Goal: Navigation & Orientation: Find specific page/section

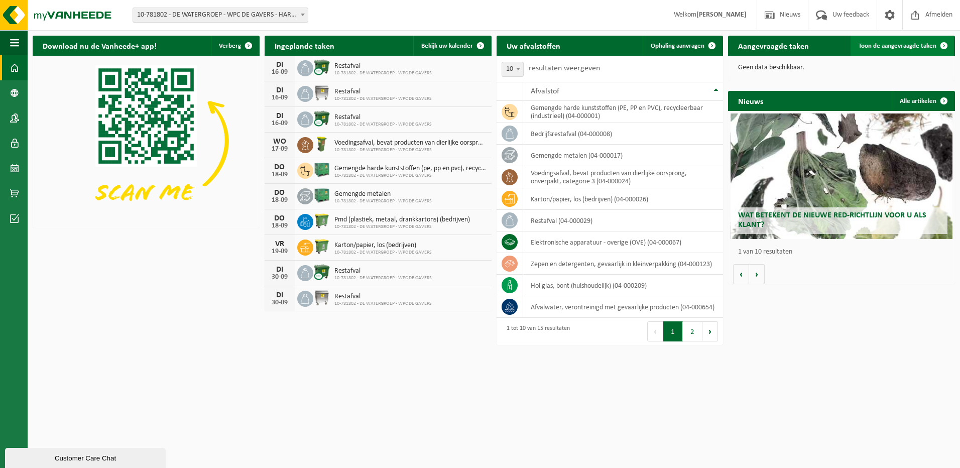
click at [893, 45] on span "Toon de aangevraagde taken" at bounding box center [897, 46] width 78 height 7
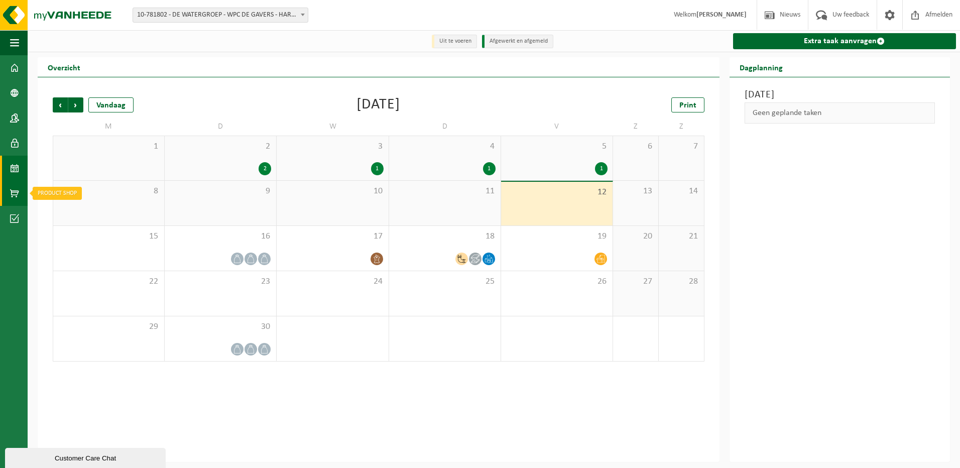
click at [13, 193] on span at bounding box center [14, 193] width 9 height 25
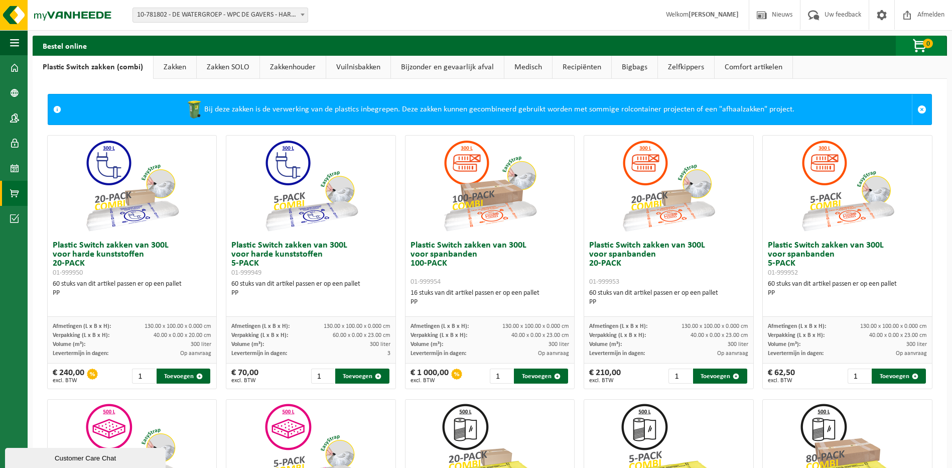
click at [917, 46] on span "button" at bounding box center [921, 46] width 50 height 20
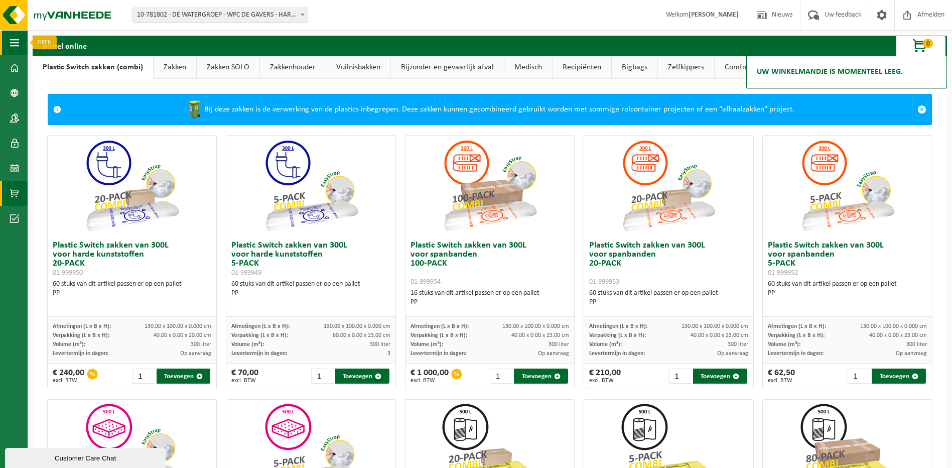
click at [15, 42] on span "button" at bounding box center [14, 42] width 9 height 25
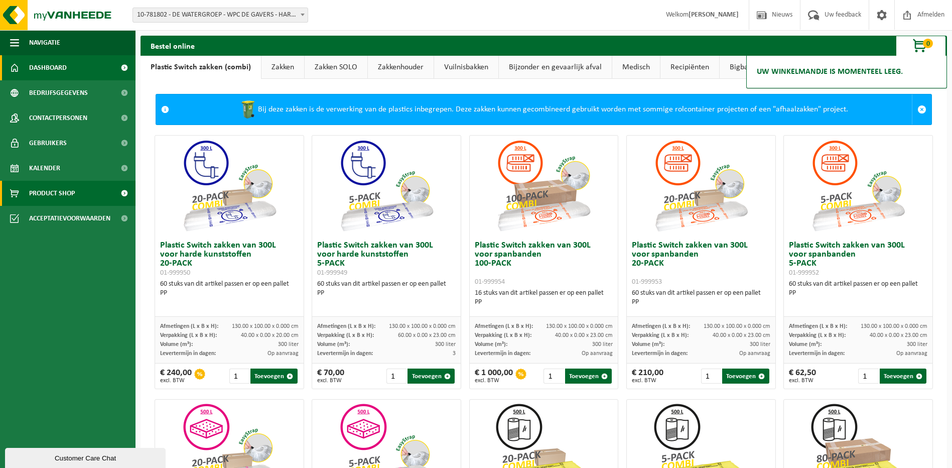
click at [46, 66] on span "Dashboard" at bounding box center [48, 67] width 38 height 25
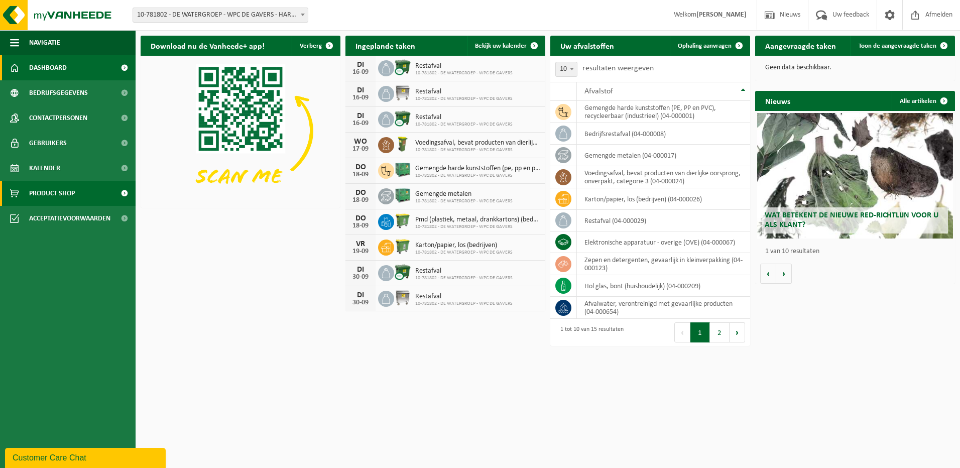
click at [125, 193] on span at bounding box center [124, 193] width 23 height 25
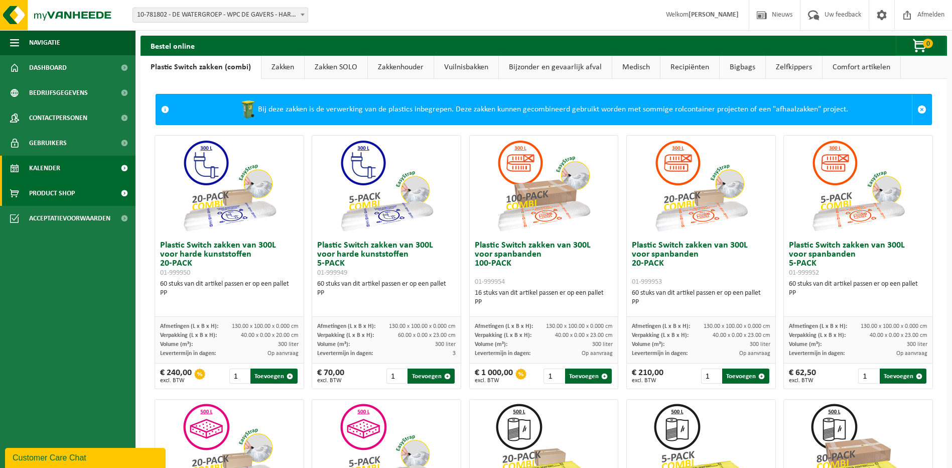
click at [125, 168] on span at bounding box center [124, 168] width 23 height 25
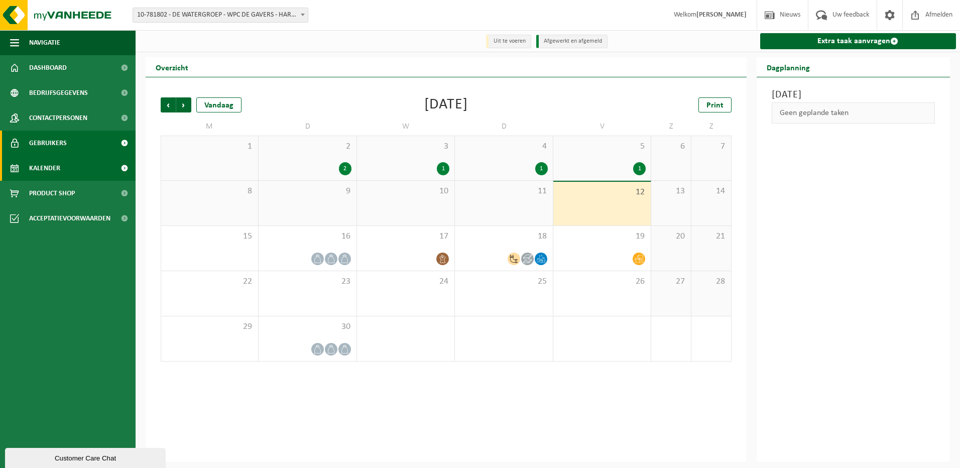
click at [123, 141] on span at bounding box center [124, 143] width 23 height 25
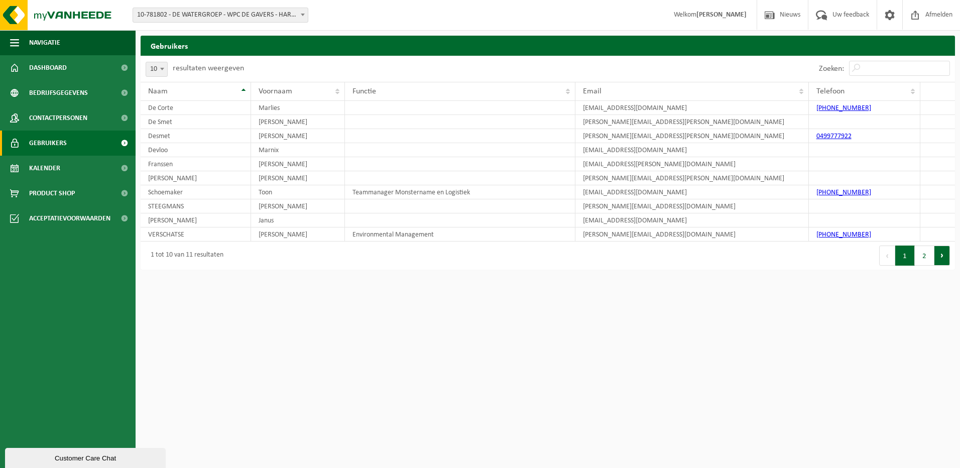
click at [945, 259] on button "Volgende" at bounding box center [942, 255] width 16 height 20
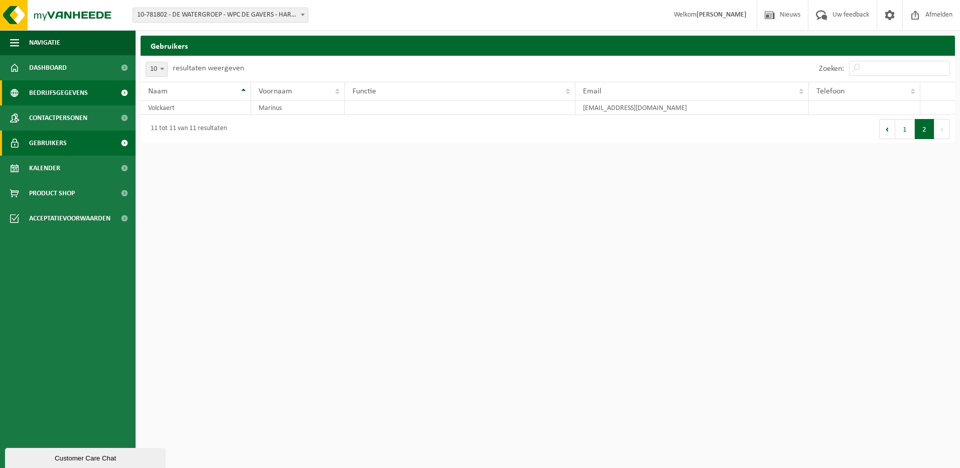
click at [57, 92] on span "Bedrijfsgegevens" at bounding box center [58, 92] width 59 height 25
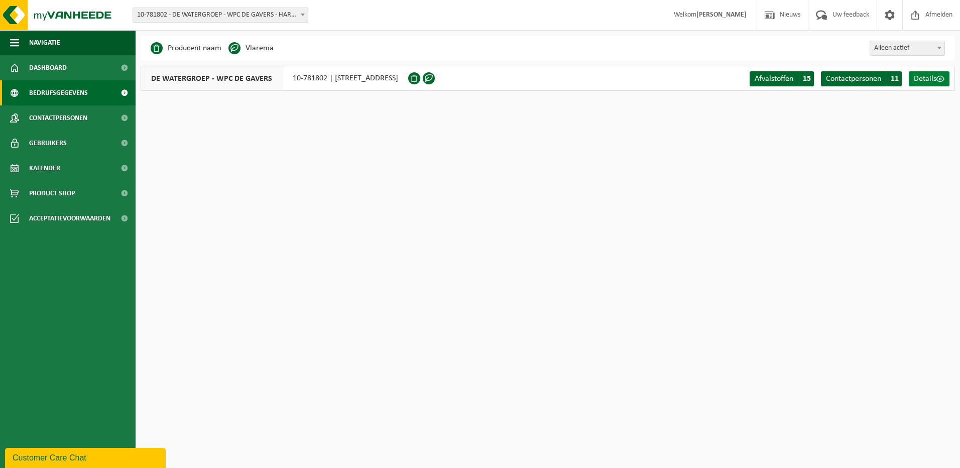
click at [926, 79] on span "Details" at bounding box center [925, 79] width 23 height 8
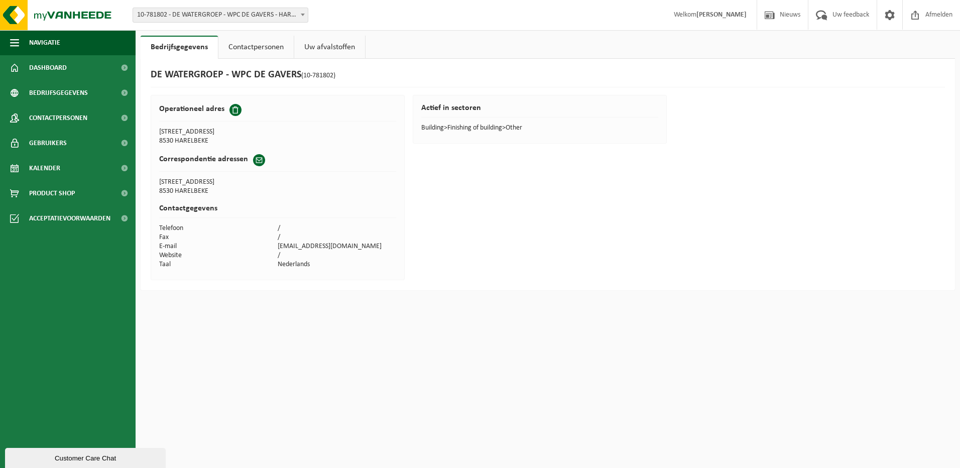
click at [259, 52] on link "Contactpersonen" at bounding box center [255, 47] width 75 height 23
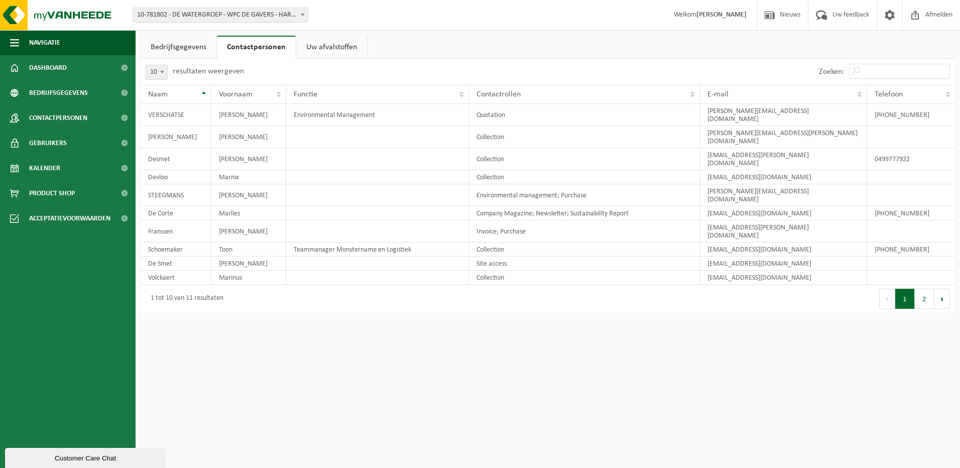
click at [333, 47] on link "Uw afvalstoffen" at bounding box center [331, 47] width 71 height 23
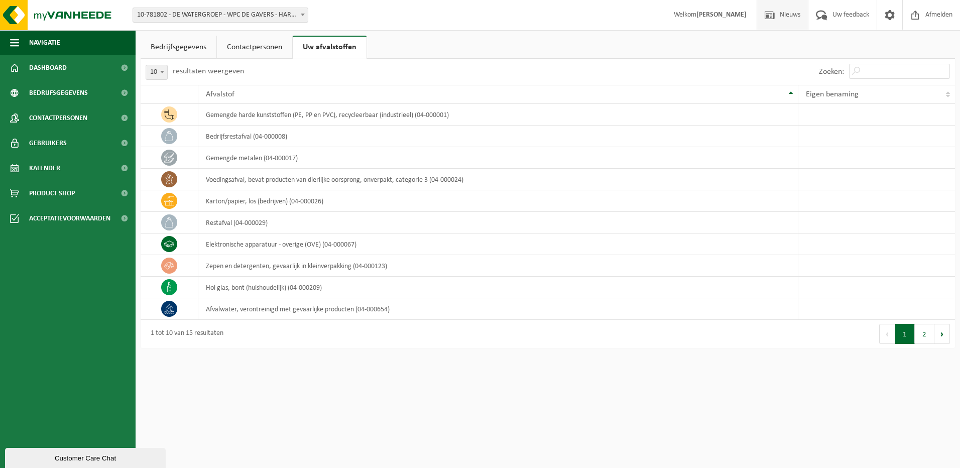
click at [794, 17] on span "Nieuws" at bounding box center [790, 15] width 26 height 30
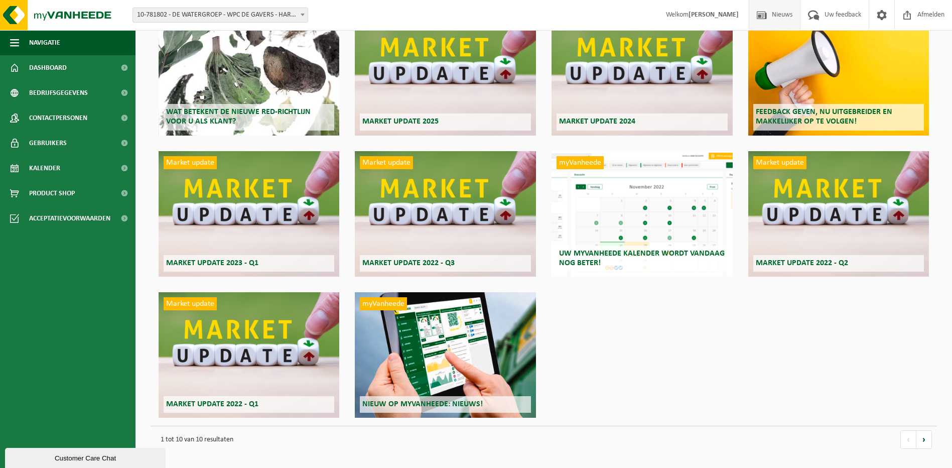
scroll to position [92, 0]
click at [879, 18] on span at bounding box center [881, 15] width 15 height 30
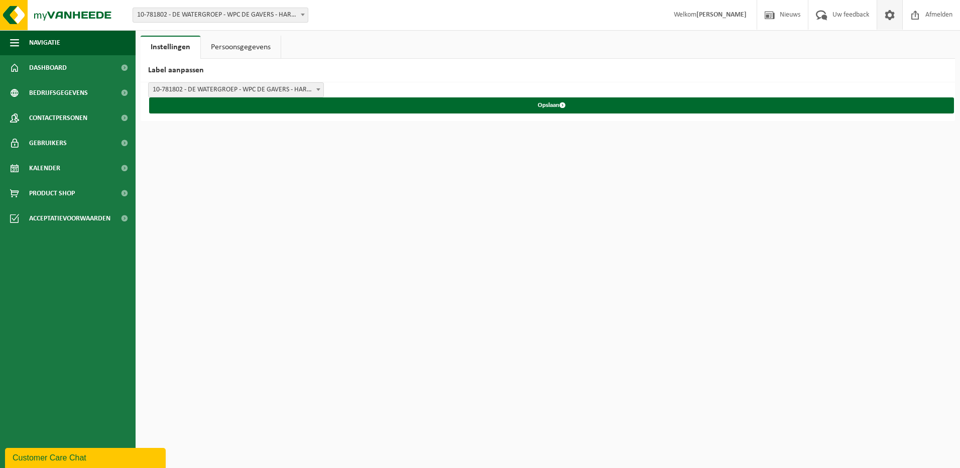
click at [264, 47] on link "Persoonsgegevens" at bounding box center [241, 47] width 80 height 23
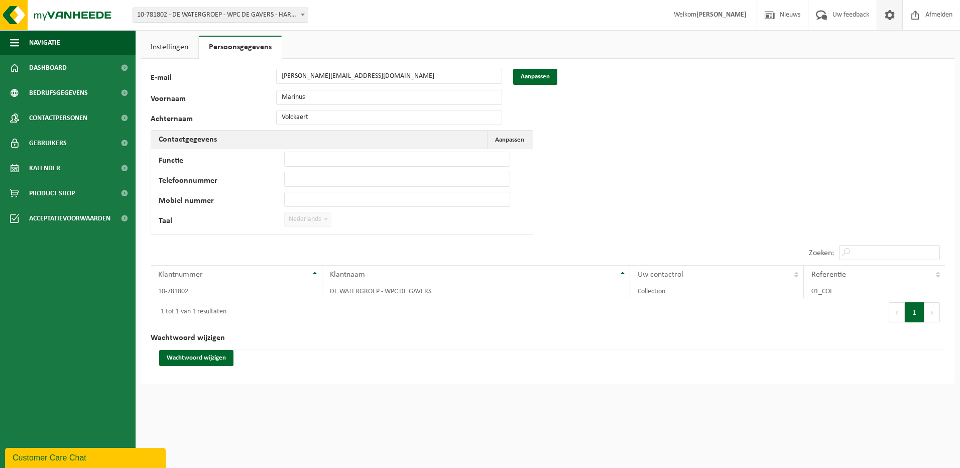
click at [182, 43] on link "Instellingen" at bounding box center [170, 47] width 58 height 23
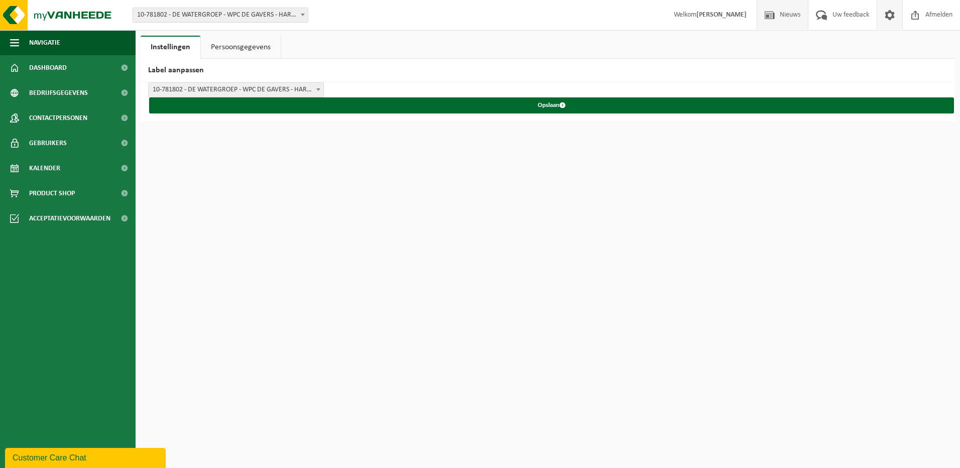
click at [786, 17] on span "Nieuws" at bounding box center [790, 15] width 26 height 30
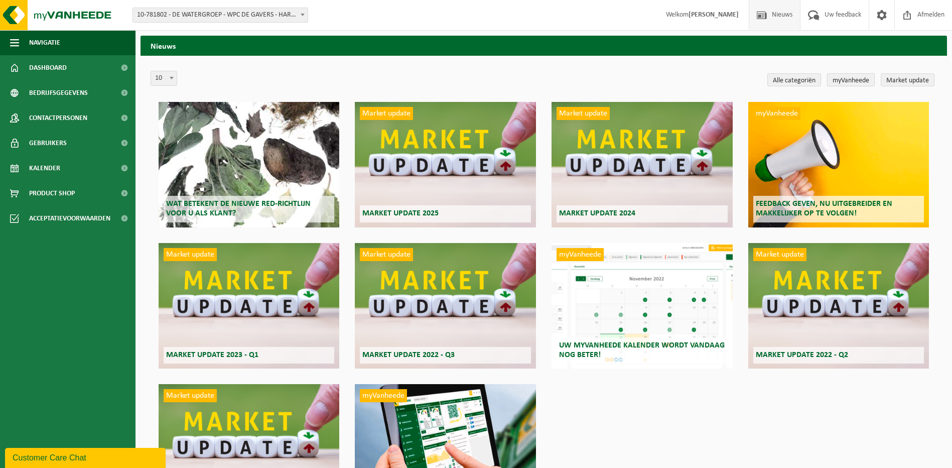
click at [864, 79] on link "myVanheede" at bounding box center [851, 79] width 48 height 13
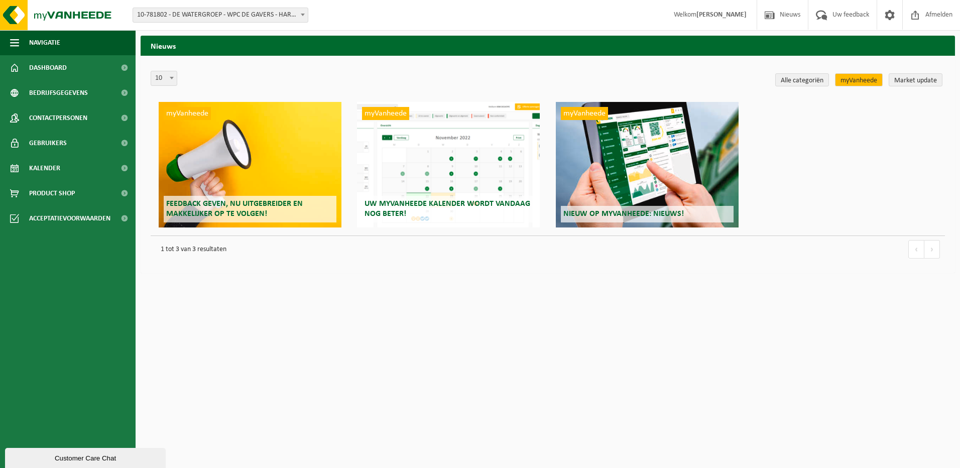
click at [304, 14] on b at bounding box center [303, 15] width 4 height 3
click at [71, 94] on span "Bedrijfsgegevens" at bounding box center [58, 92] width 59 height 25
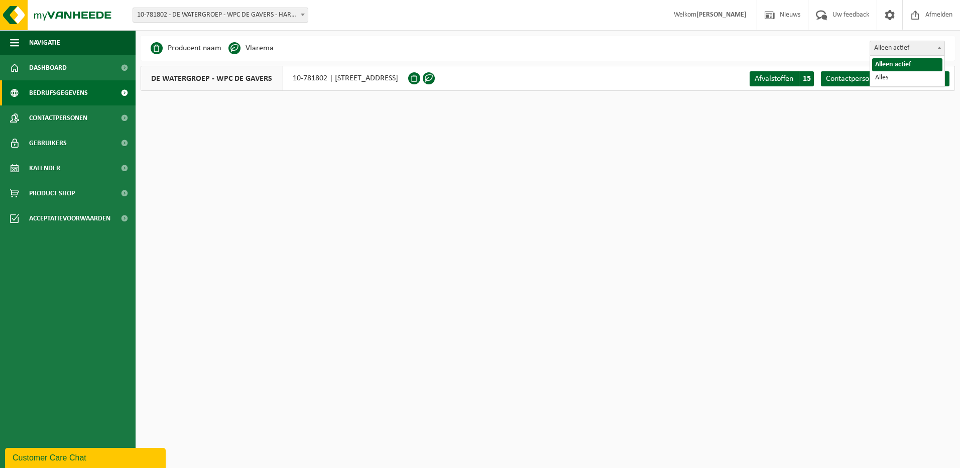
click at [941, 48] on span at bounding box center [939, 47] width 10 height 13
select select "true"
click at [784, 79] on span "Afvalstoffen" at bounding box center [773, 79] width 39 height 8
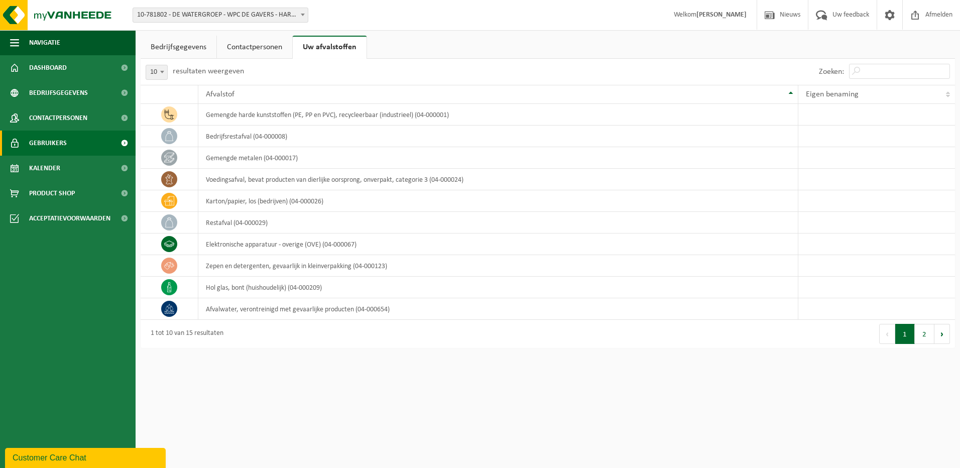
click at [60, 142] on span "Gebruikers" at bounding box center [48, 143] width 38 height 25
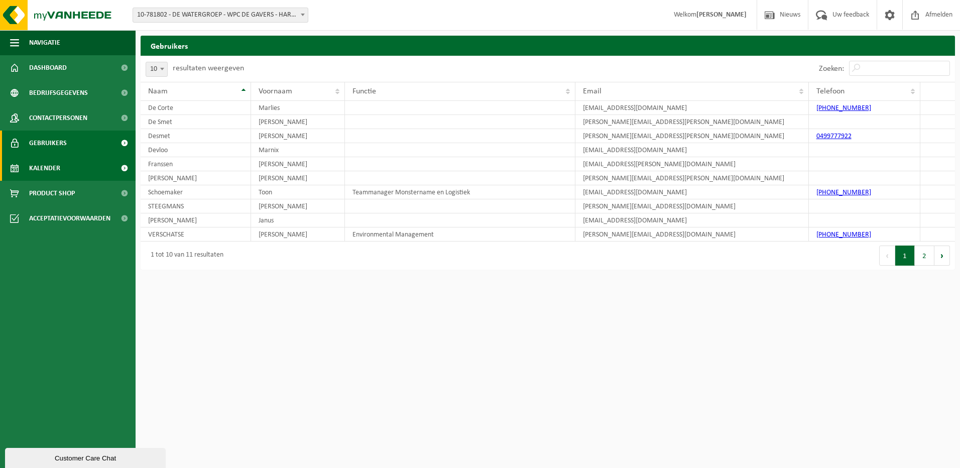
click at [57, 168] on span "Kalender" at bounding box center [44, 168] width 31 height 25
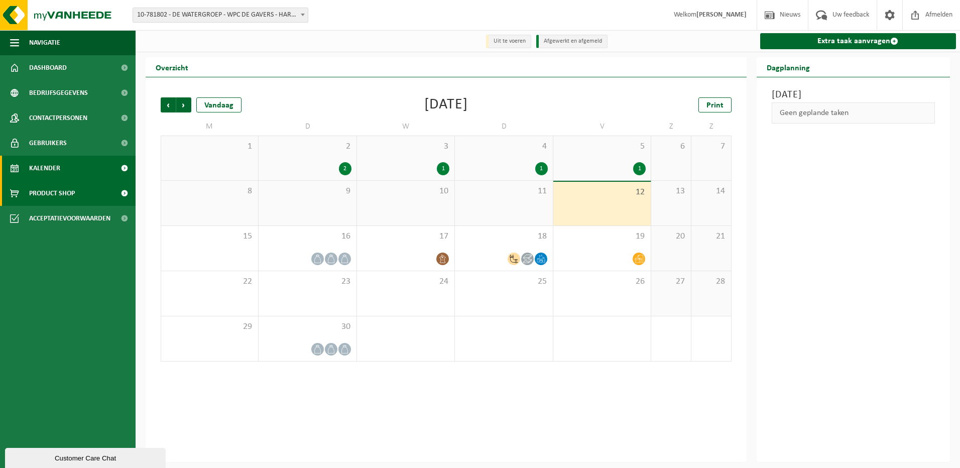
click at [67, 191] on span "Product Shop" at bounding box center [52, 193] width 46 height 25
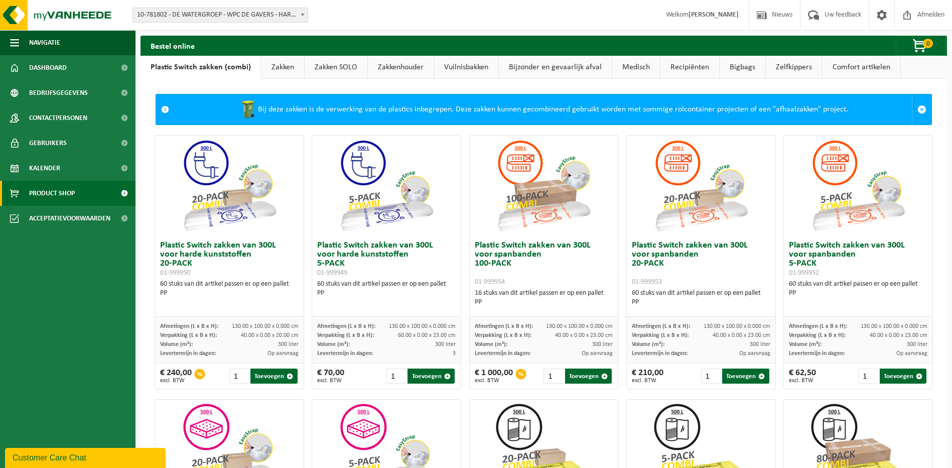
click at [560, 68] on link "Bijzonder en gevaarlijk afval" at bounding box center [555, 67] width 113 height 23
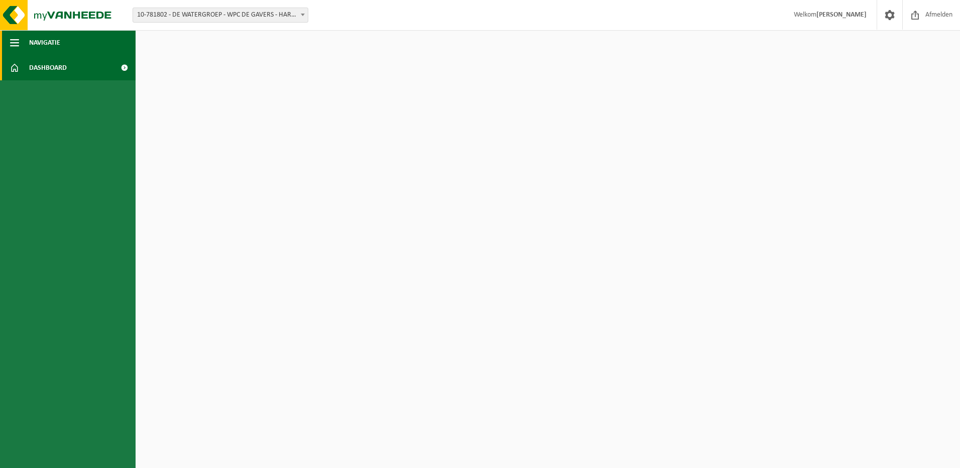
click at [15, 41] on span "button" at bounding box center [14, 42] width 9 height 25
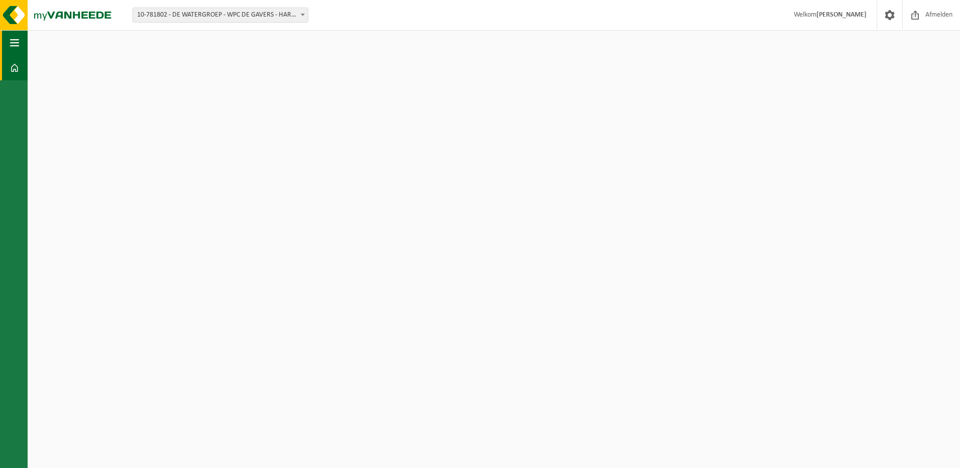
click at [15, 41] on span "button" at bounding box center [14, 42] width 9 height 25
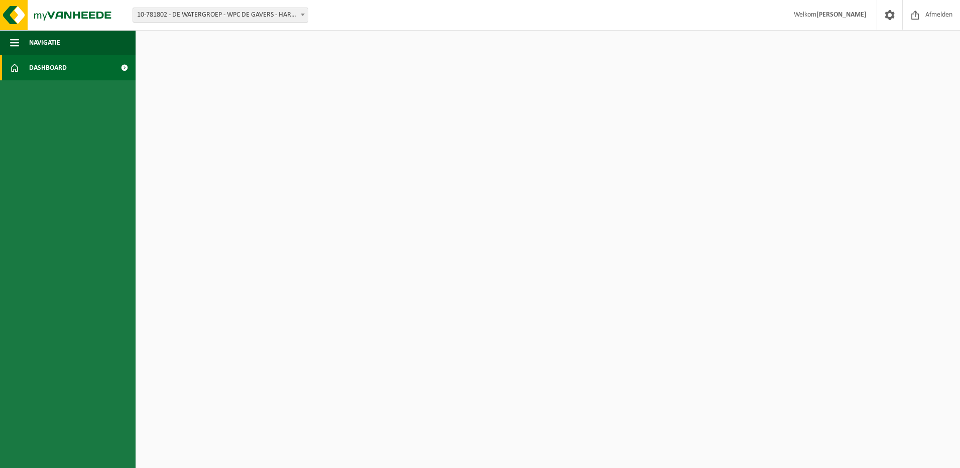
click at [76, 65] on link "Dashboard" at bounding box center [68, 67] width 136 height 25
click at [124, 66] on span at bounding box center [124, 67] width 23 height 25
click at [889, 17] on span at bounding box center [889, 15] width 15 height 30
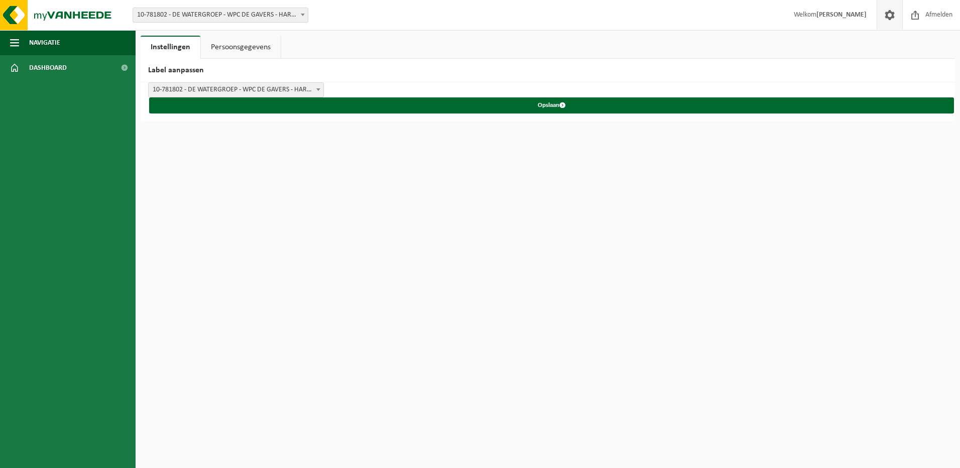
click at [255, 45] on link "Persoonsgegevens" at bounding box center [241, 47] width 80 height 23
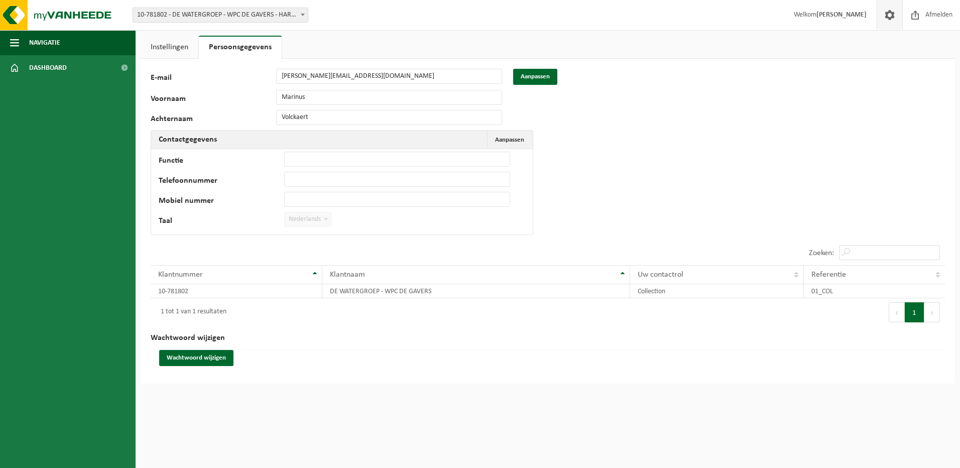
click at [171, 45] on link "Instellingen" at bounding box center [170, 47] width 58 height 23
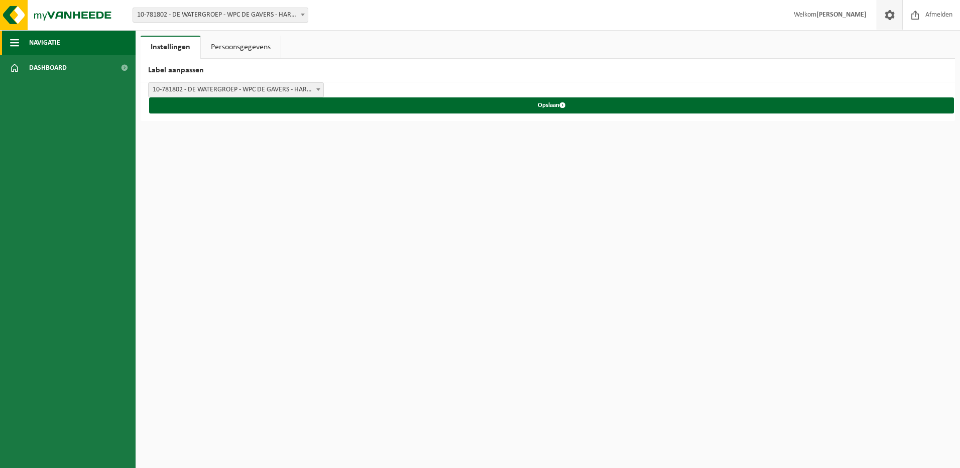
click at [49, 43] on span "Navigatie" at bounding box center [44, 42] width 31 height 25
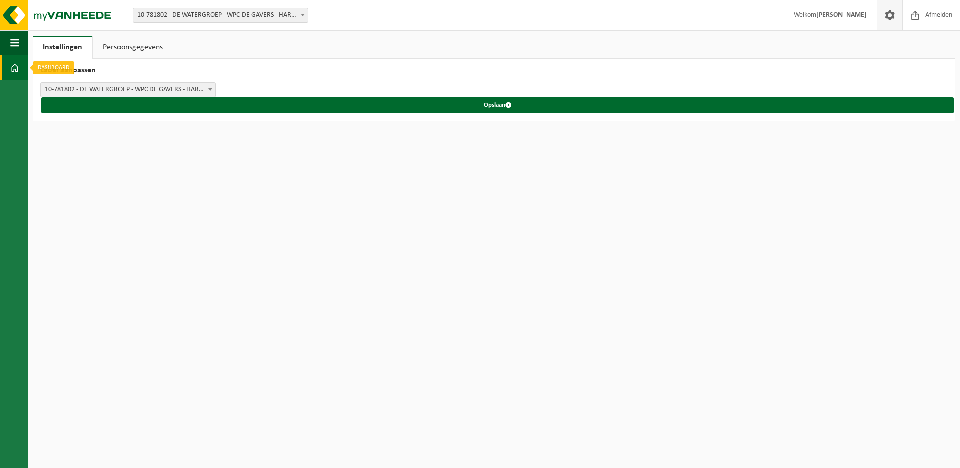
click at [15, 73] on span at bounding box center [14, 67] width 9 height 25
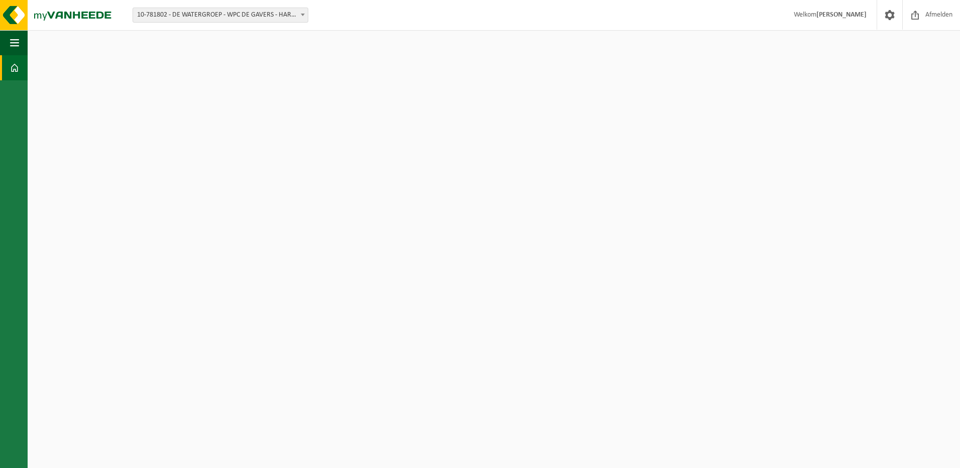
click at [189, 11] on span "10-781802 - DE WATERGROEP - WPC DE GAVERS - HARELBEKE" at bounding box center [220, 15] width 175 height 14
click at [891, 17] on span at bounding box center [889, 15] width 15 height 30
click at [17, 14] on img at bounding box center [60, 15] width 120 height 30
click at [13, 47] on span "button" at bounding box center [14, 42] width 9 height 25
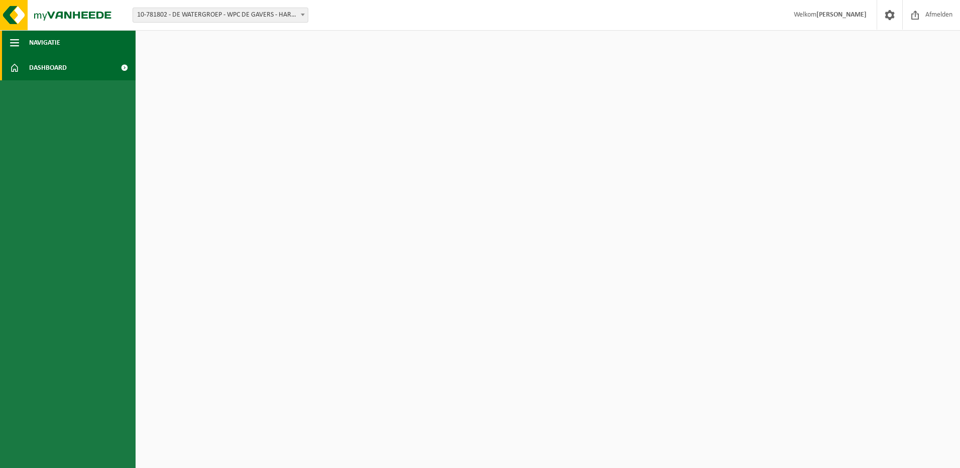
click at [41, 42] on span "Navigatie" at bounding box center [44, 42] width 31 height 25
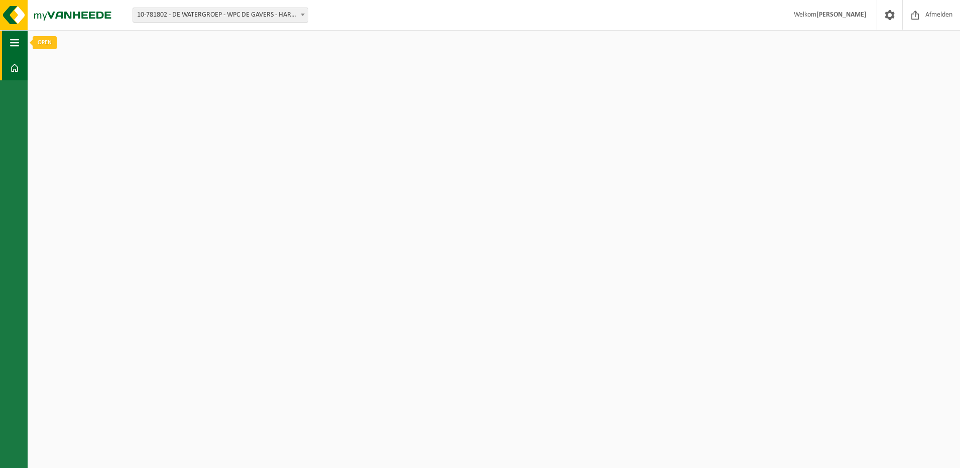
click at [23, 43] on button "Navigatie" at bounding box center [14, 42] width 28 height 25
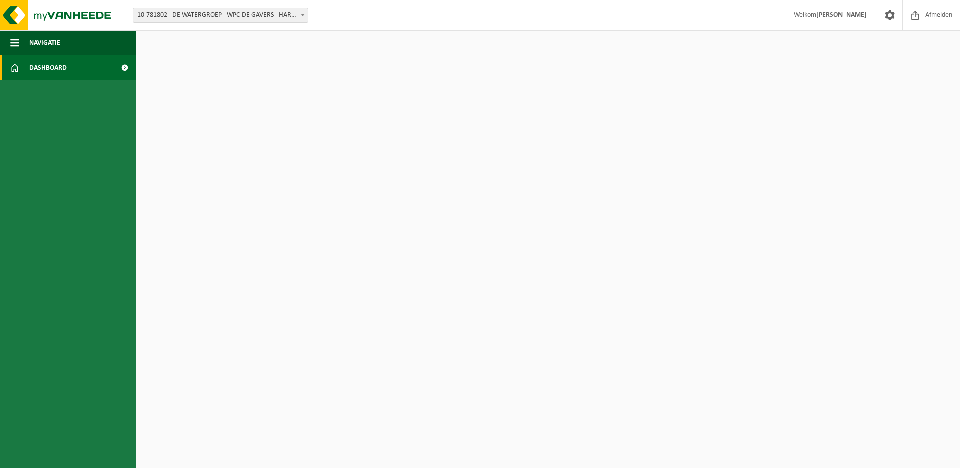
click at [46, 71] on span "Dashboard" at bounding box center [48, 67] width 38 height 25
click at [124, 66] on span at bounding box center [124, 67] width 23 height 25
